Goal: Information Seeking & Learning: Learn about a topic

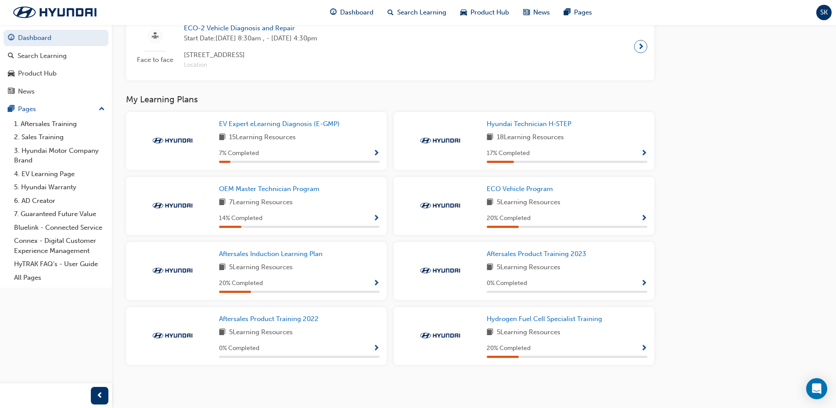
scroll to position [1043, 0]
click at [543, 252] on span "Aftersales Product Training 2023" at bounding box center [537, 254] width 100 height 8
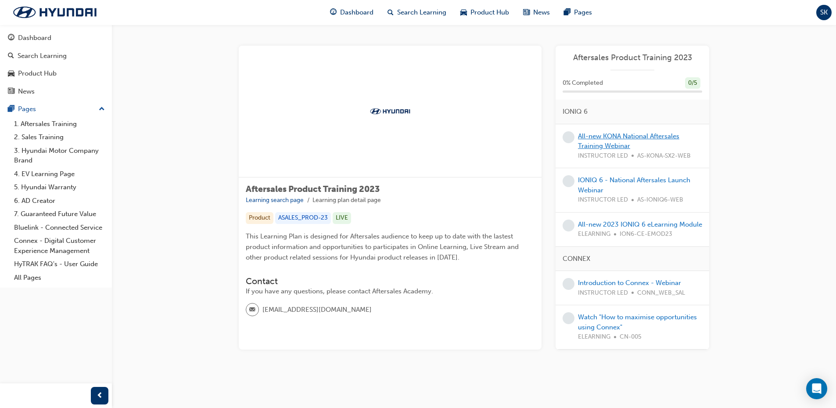
click at [617, 139] on link "All-new KONA National Aftersales Training Webinar" at bounding box center [628, 141] width 101 height 18
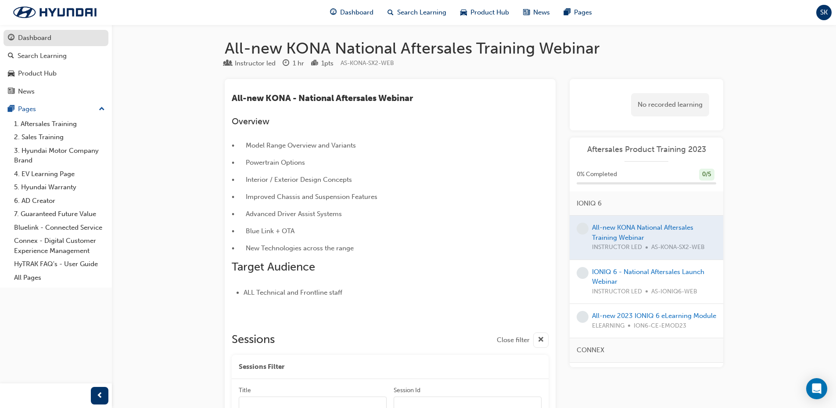
click at [28, 40] on div "Dashboard" at bounding box center [34, 38] width 33 height 10
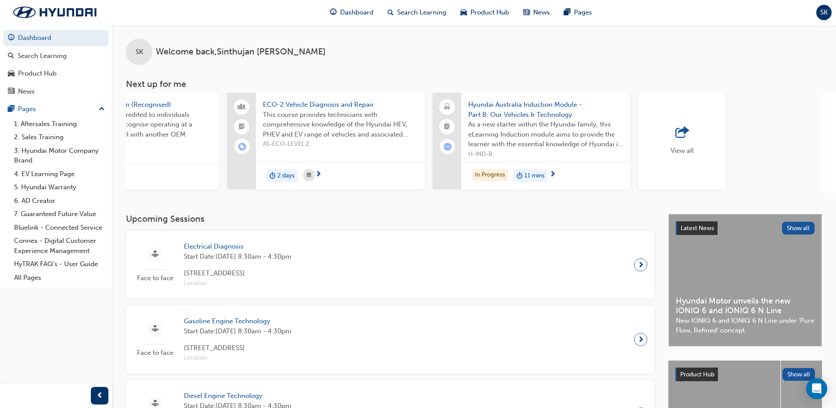
scroll to position [0, 521]
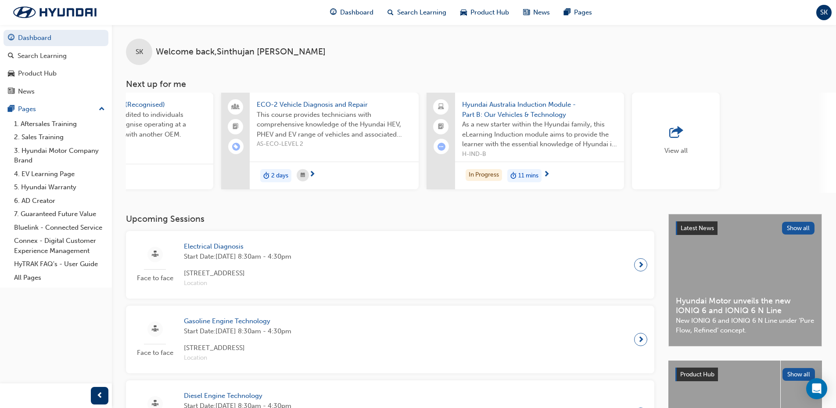
click at [670, 130] on span "outbound-icon" at bounding box center [676, 132] width 13 height 12
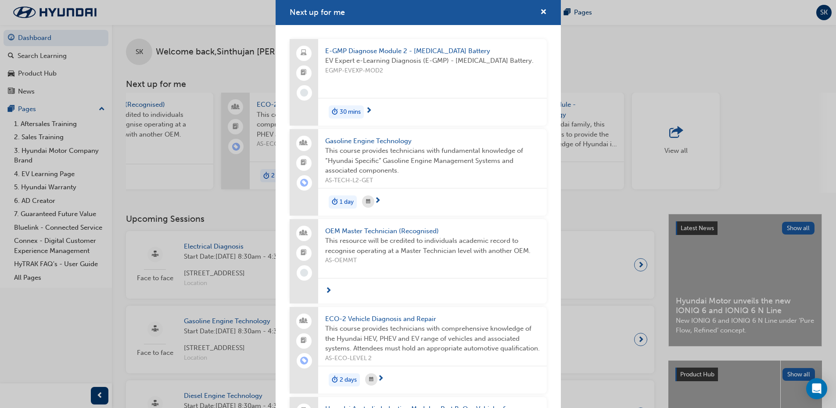
click at [406, 51] on span "E-GMP Diagnose Module 2 - High Voltage Battery" at bounding box center [432, 51] width 215 height 10
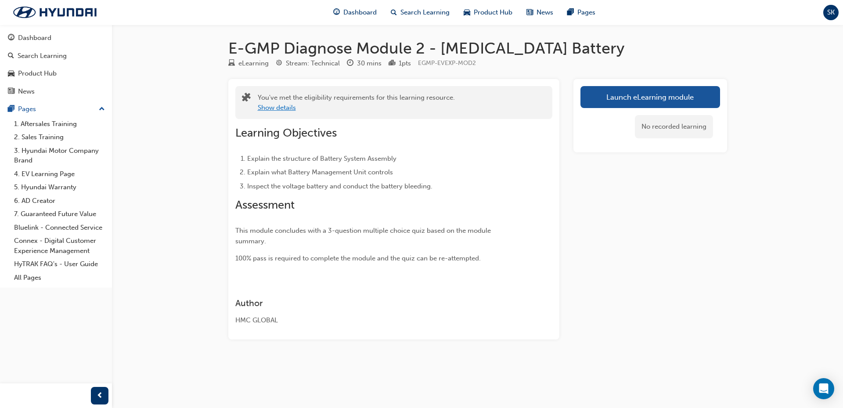
click at [275, 109] on button "Show details" at bounding box center [277, 108] width 38 height 10
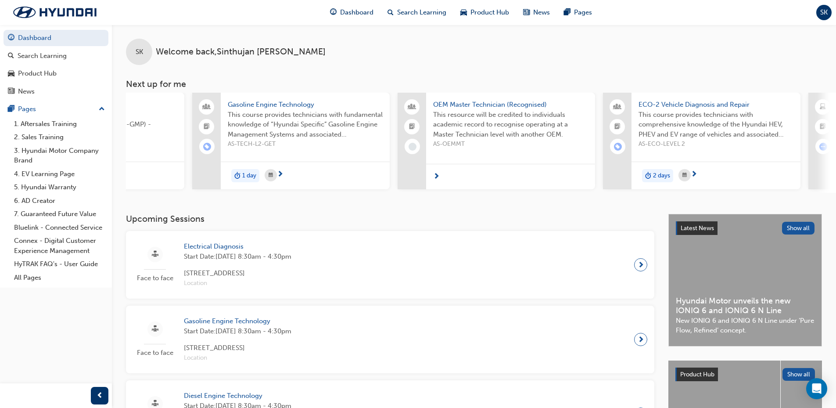
scroll to position [0, 140]
click at [500, 106] on span "OEM Master Technician (Recognised)" at bounding box center [509, 105] width 155 height 10
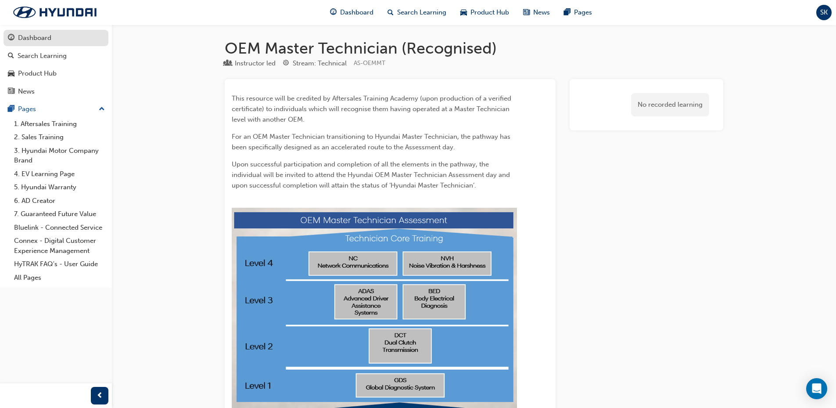
click at [45, 36] on div "Dashboard" at bounding box center [34, 38] width 33 height 10
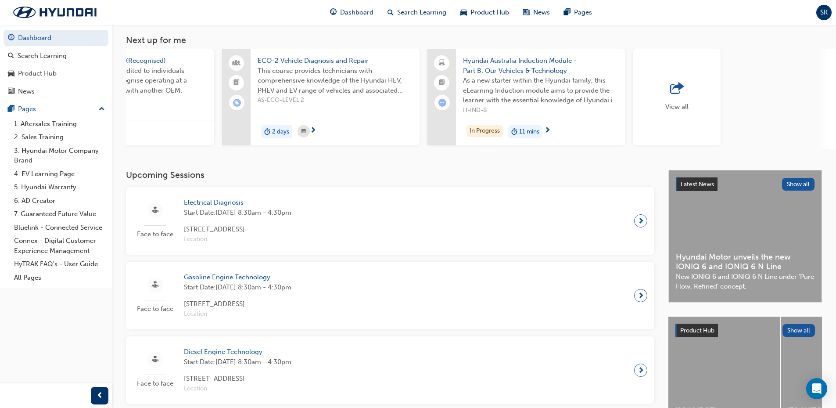
scroll to position [0, 521]
click at [676, 86] on span "outbound-icon" at bounding box center [676, 89] width 13 height 12
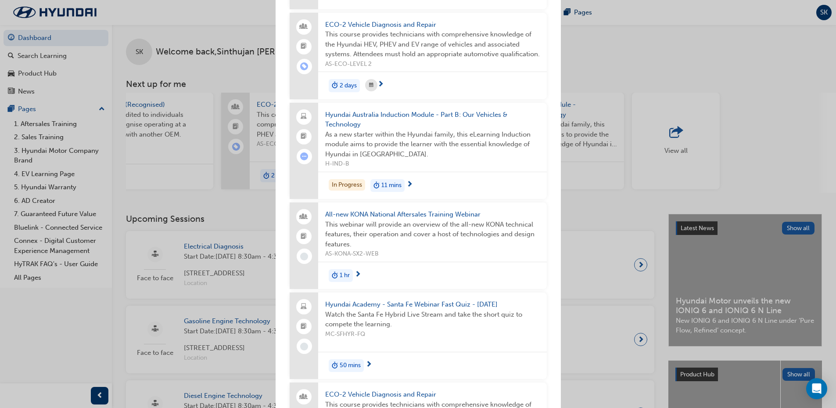
scroll to position [307, 0]
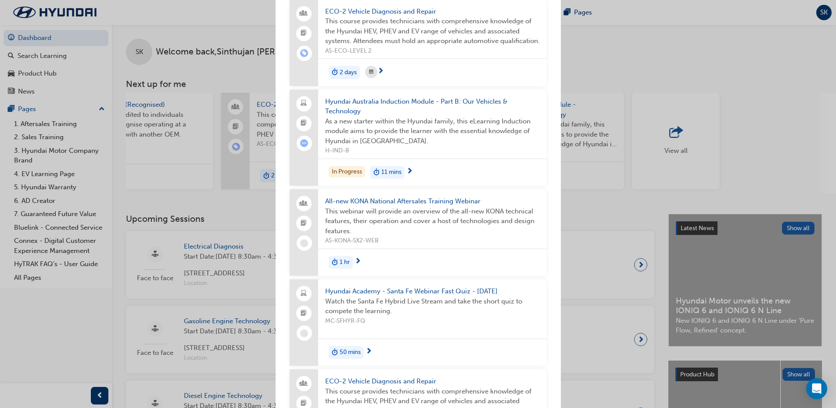
click at [367, 202] on span "All-new KONA National Aftersales Training Webinar" at bounding box center [432, 201] width 215 height 10
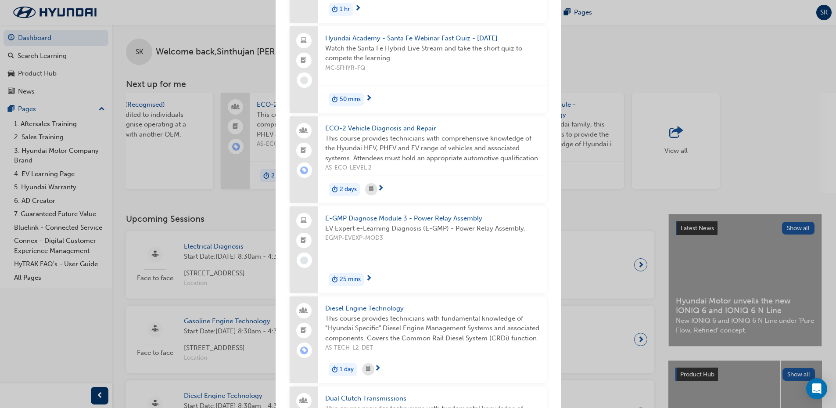
scroll to position [571, 0]
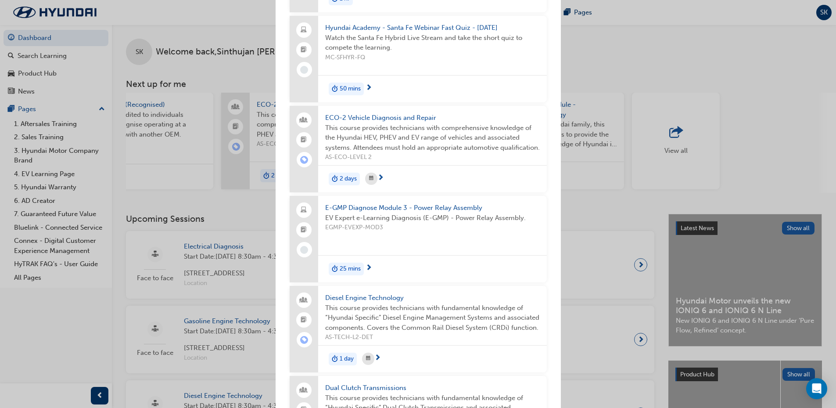
click at [427, 213] on span "E-GMP Diagnose Module 3 - Power Relay Assembly" at bounding box center [432, 208] width 215 height 10
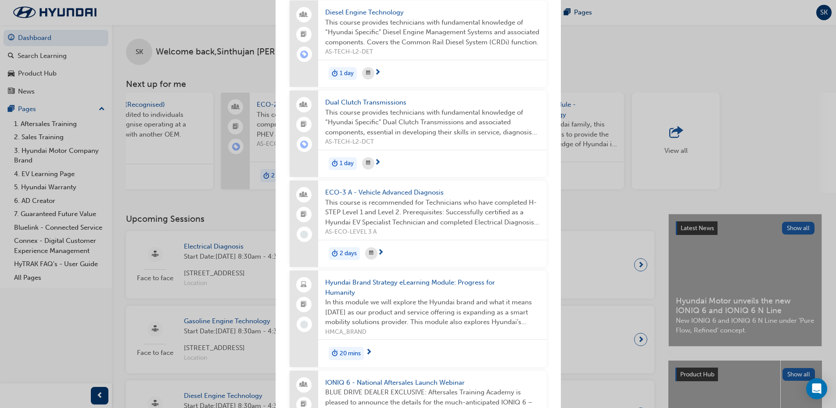
scroll to position [878, 0]
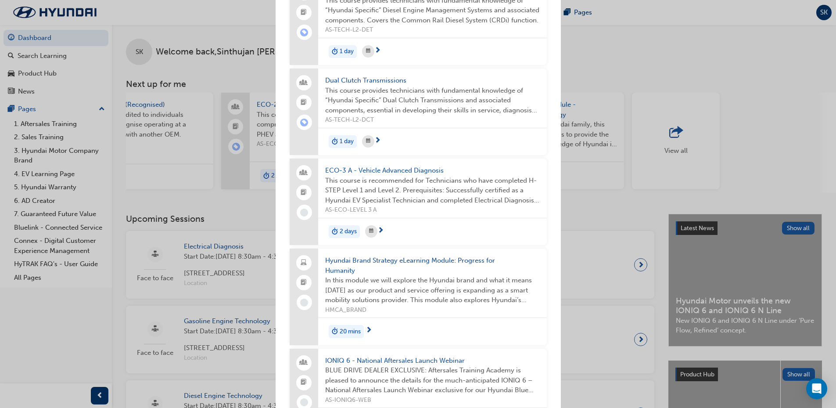
click at [385, 176] on span "ECO-3 A - Vehicle Advanced Diagnosis" at bounding box center [432, 171] width 215 height 10
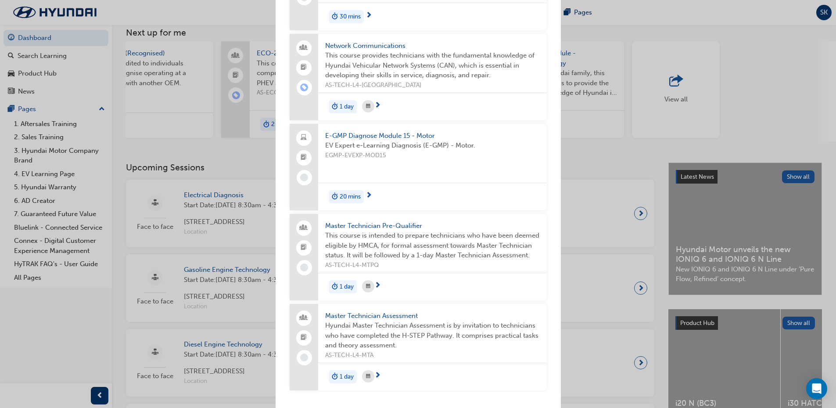
scroll to position [88, 0]
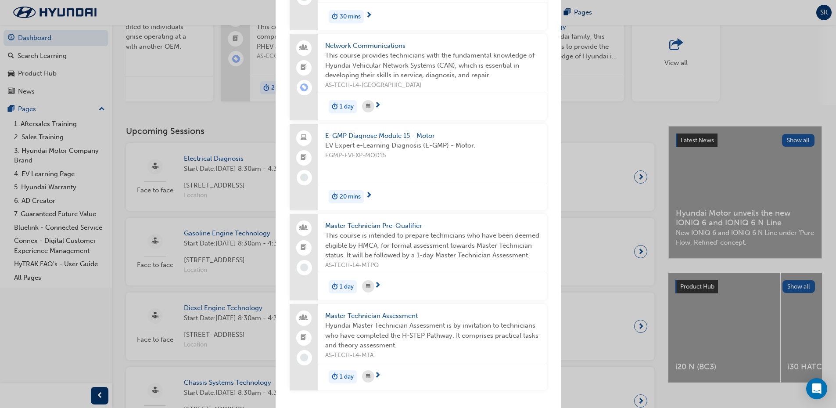
click at [369, 223] on span "Master Technician Pre-Qualifier" at bounding box center [432, 226] width 215 height 10
click at [390, 315] on span "Master Technician Assessment" at bounding box center [432, 316] width 215 height 10
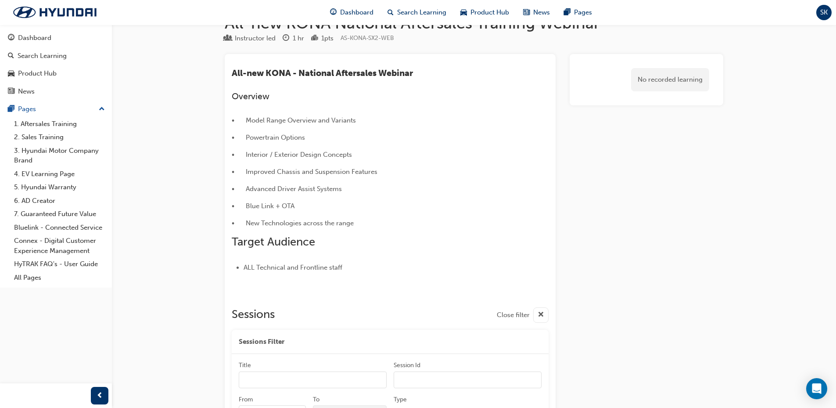
scroll to position [18, 0]
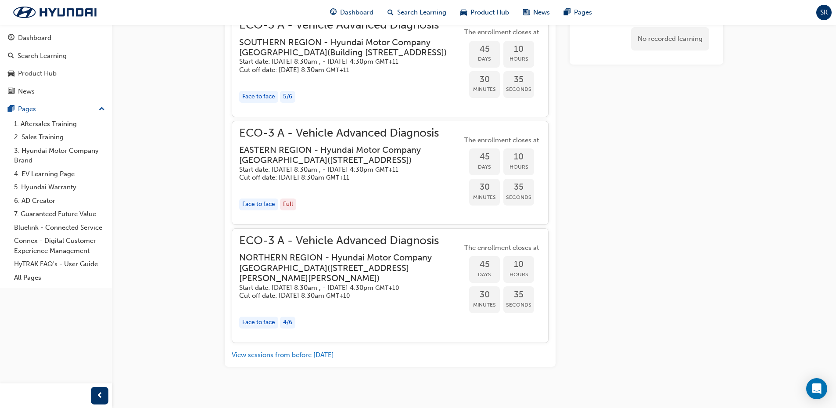
scroll to position [878, 0]
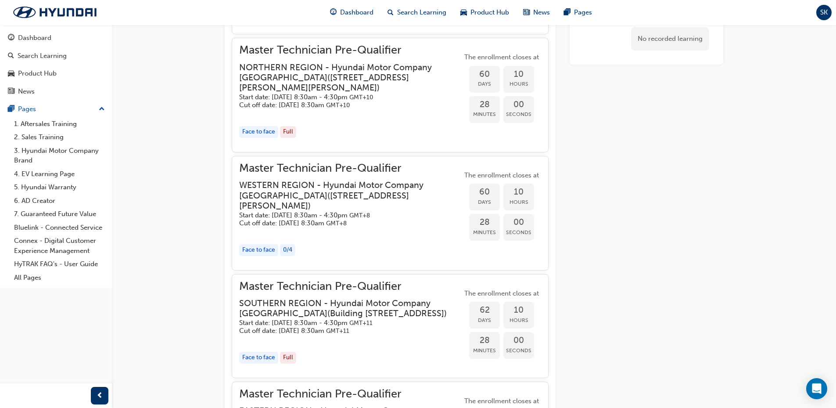
scroll to position [755, 0]
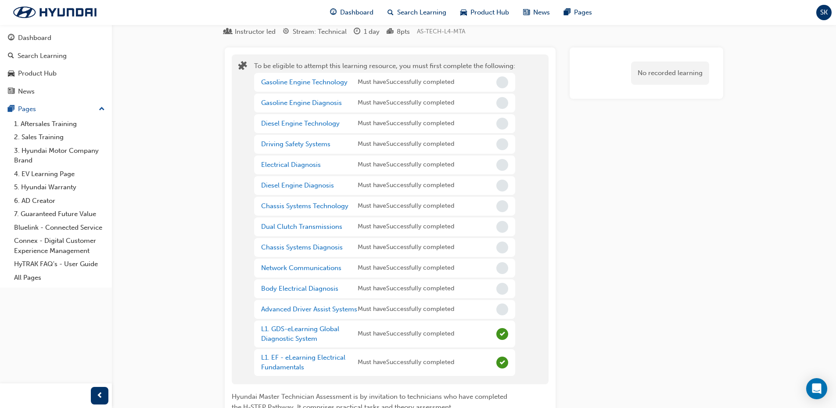
scroll to position [31, 0]
click at [312, 287] on link "Body Electrical Diagnosis" at bounding box center [299, 289] width 77 height 8
click at [308, 289] on link "Body Electrical Diagnosis" at bounding box center [299, 289] width 77 height 8
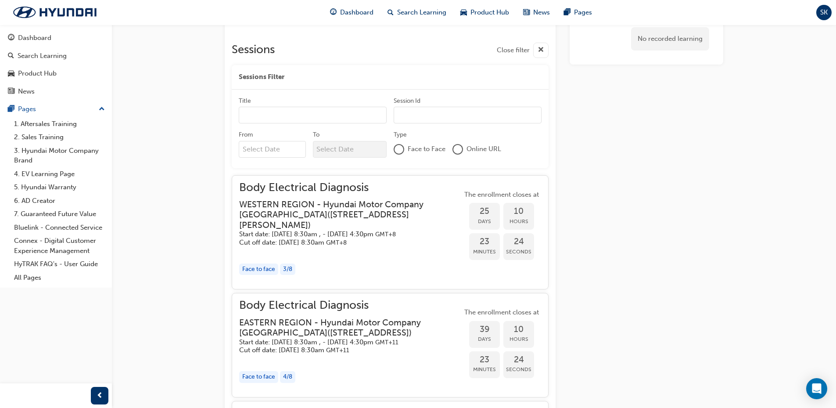
scroll to position [623, 0]
